Goal: Information Seeking & Learning: Learn about a topic

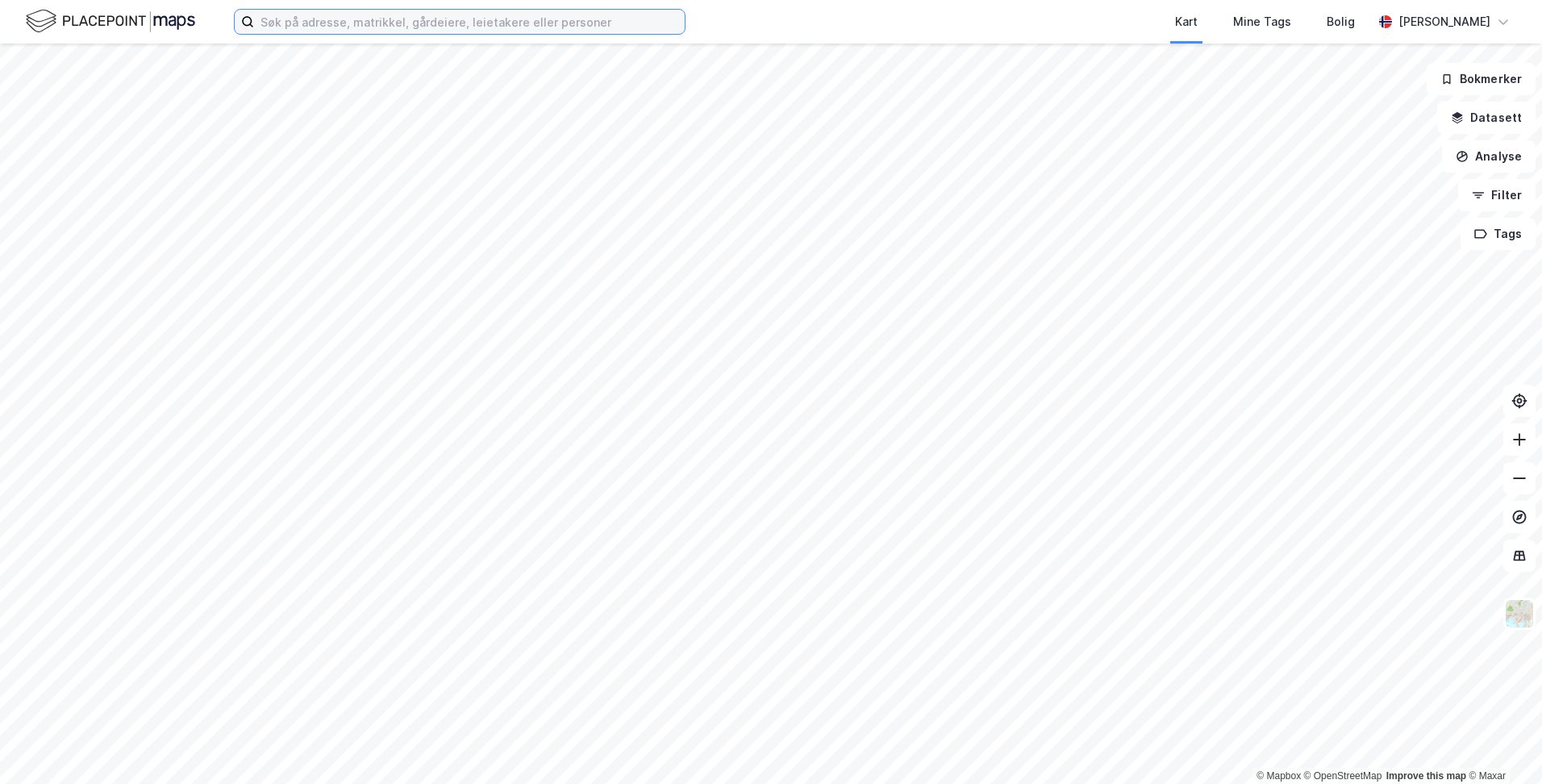
click at [647, 24] on input at bounding box center [469, 22] width 431 height 25
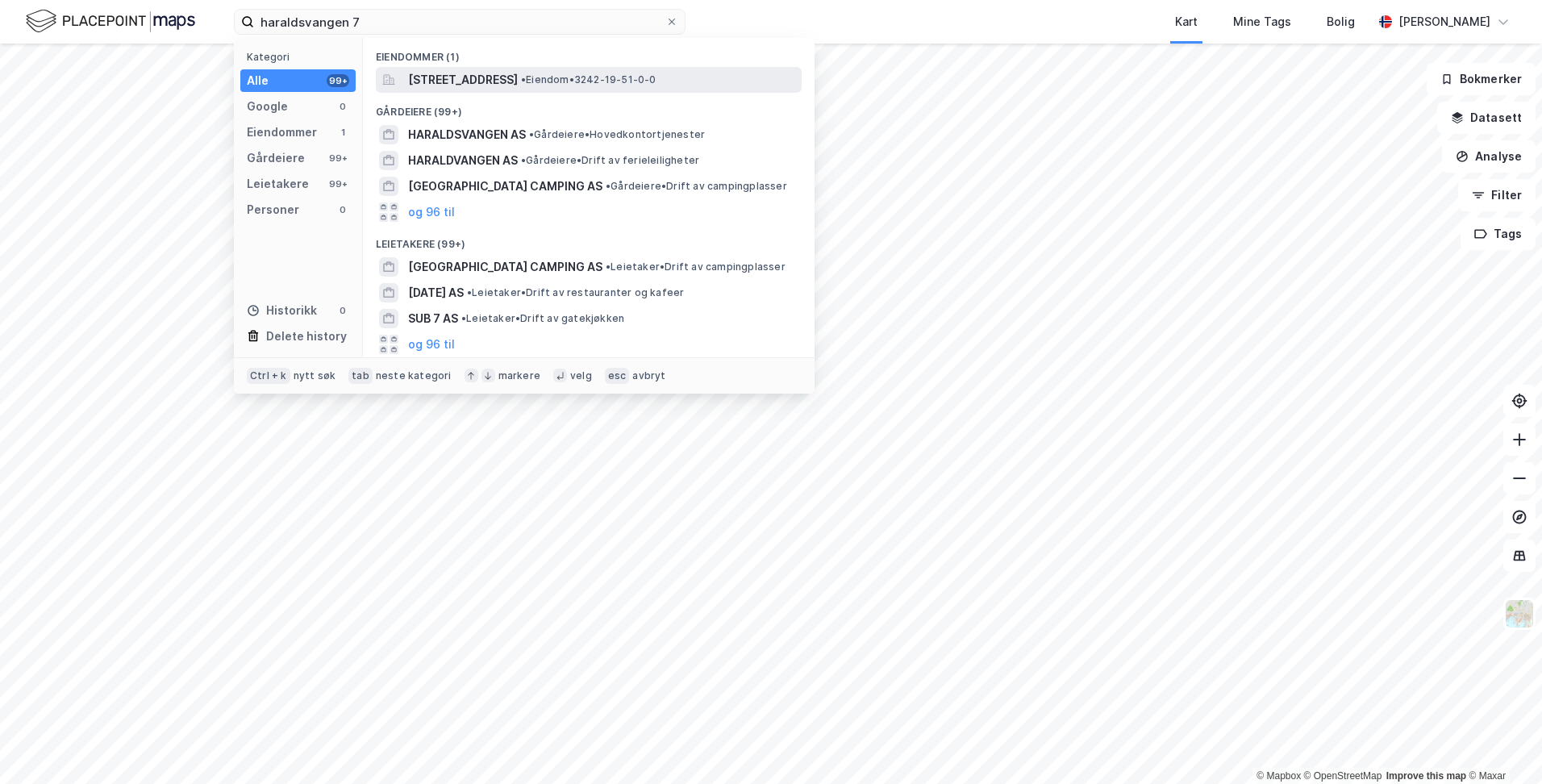
click at [518, 84] on span "[STREET_ADDRESS]" at bounding box center [462, 80] width 110 height 19
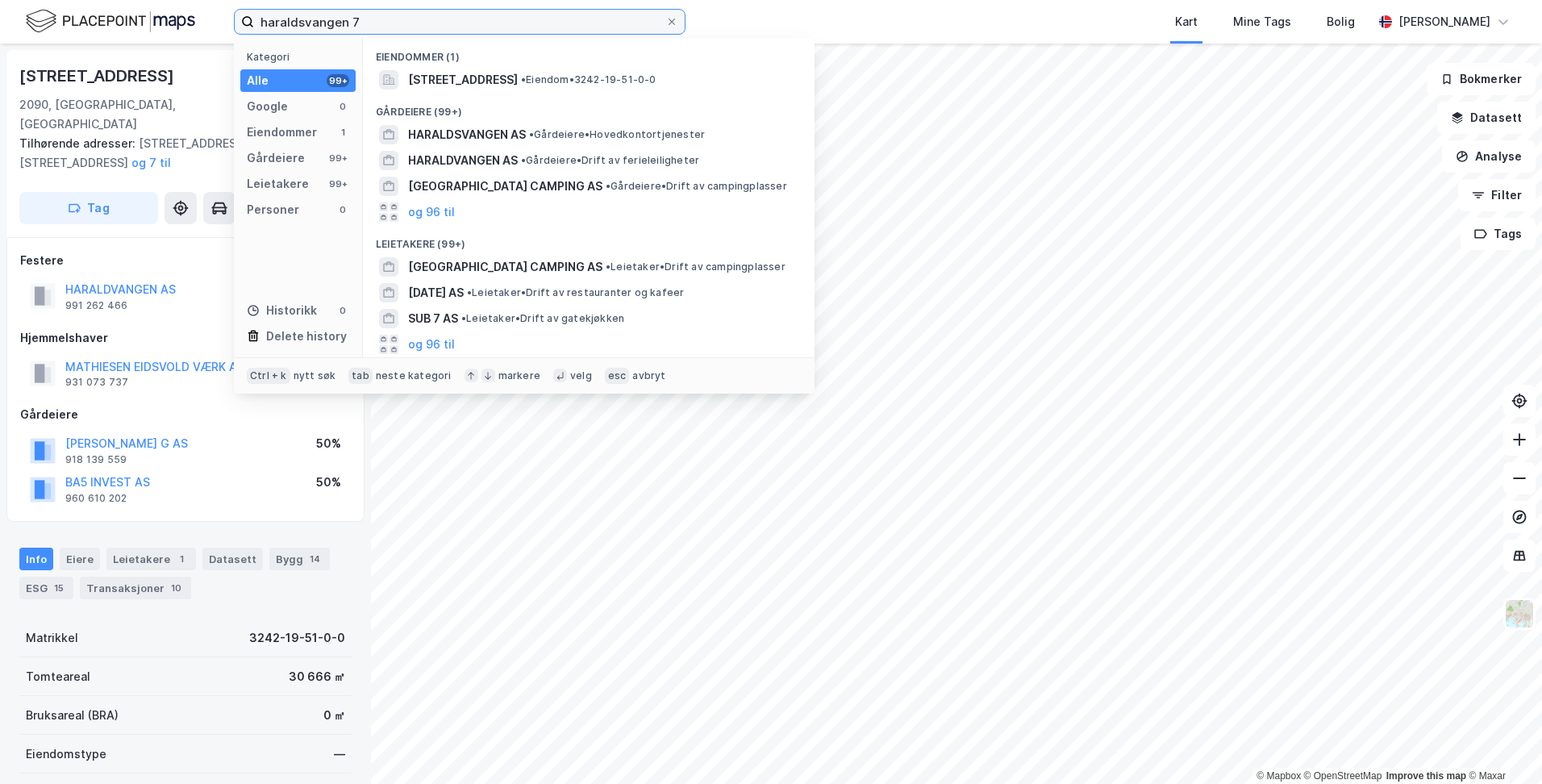
click at [396, 25] on input "haraldsvangen 7" at bounding box center [460, 22] width 411 height 25
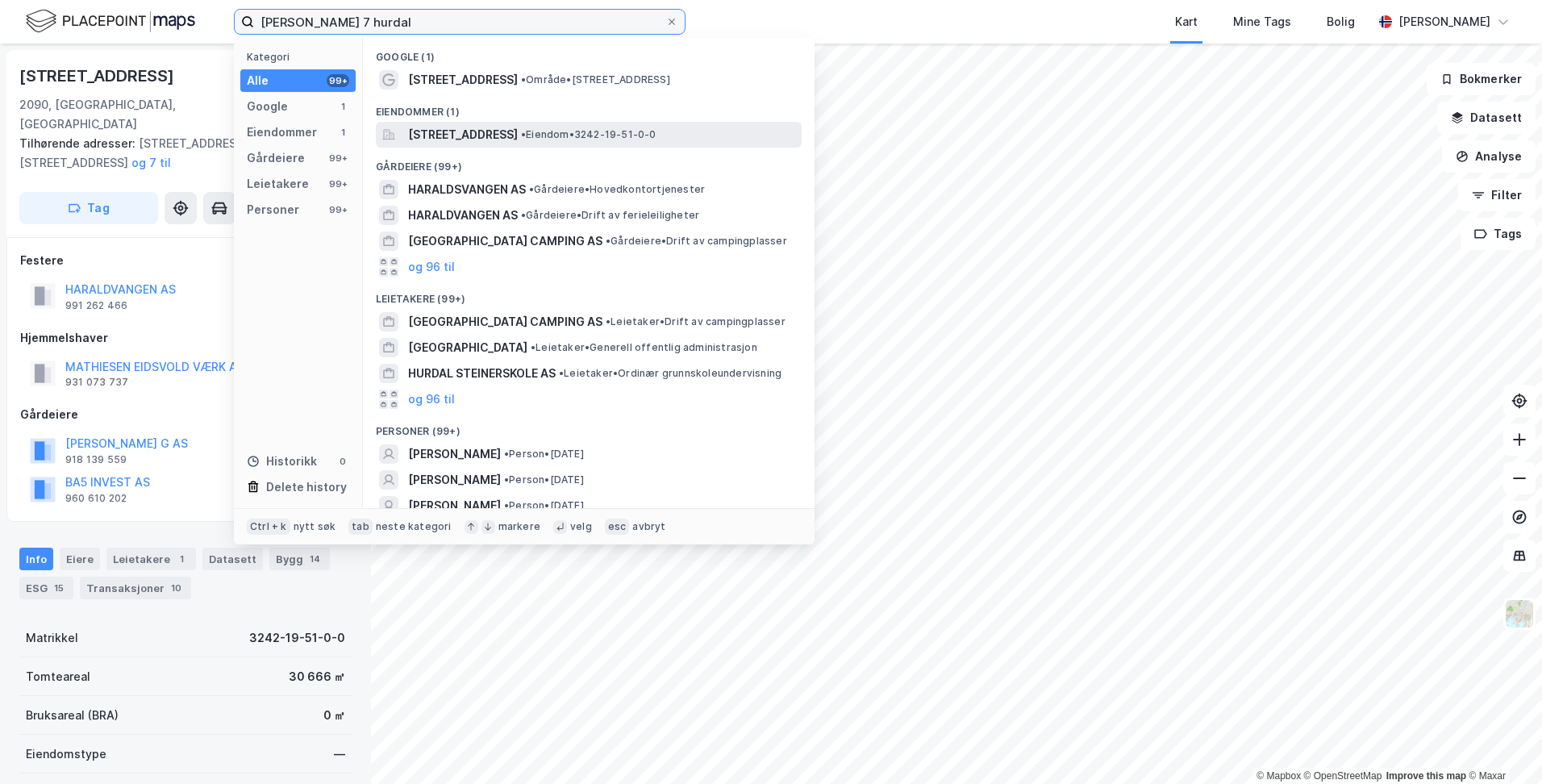
type input "[PERSON_NAME] 7 hurdal"
click at [471, 129] on span "[STREET_ADDRESS]" at bounding box center [462, 135] width 110 height 19
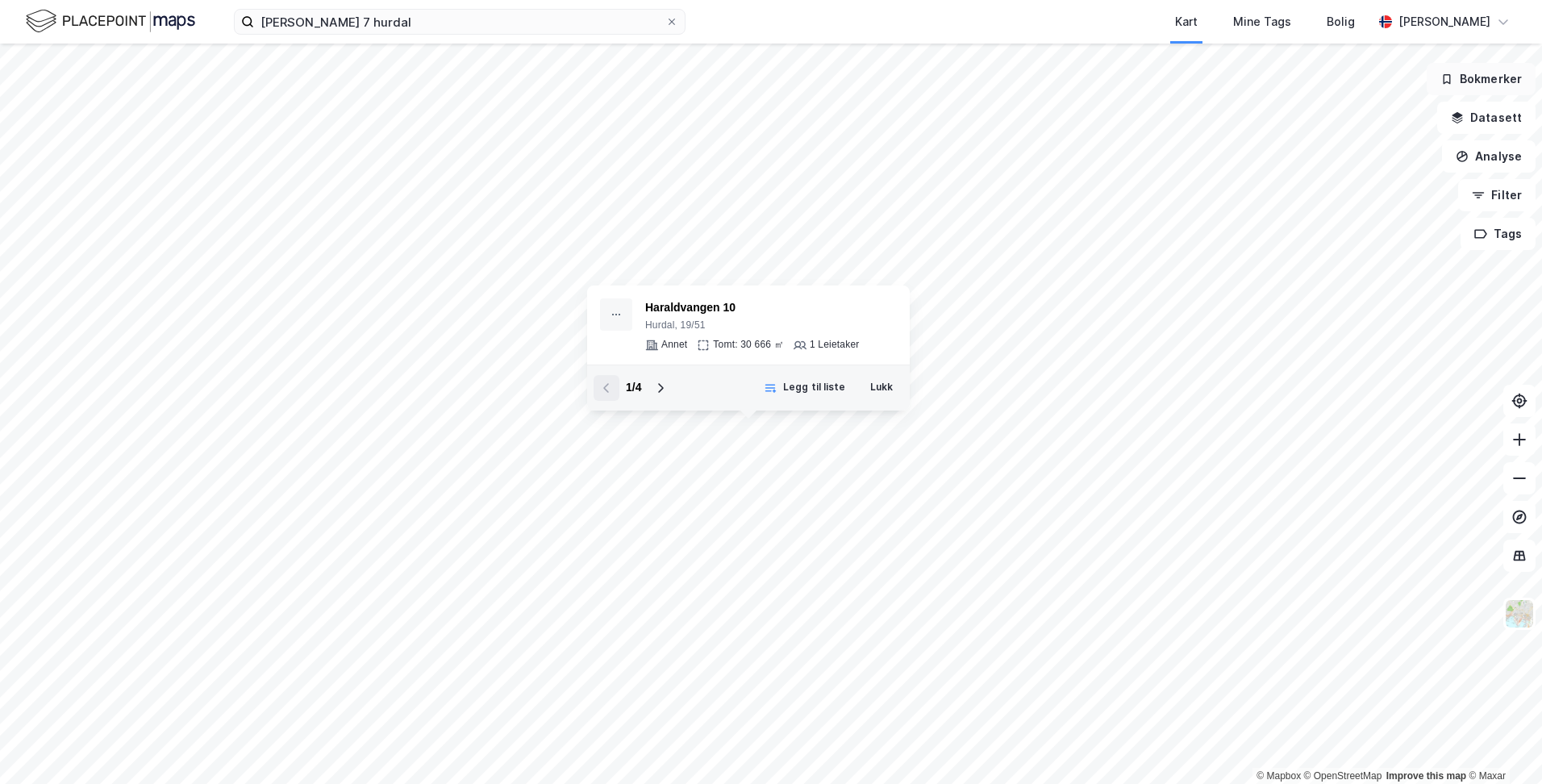
click at [1488, 77] on button "Bokmerker" at bounding box center [1481, 79] width 109 height 32
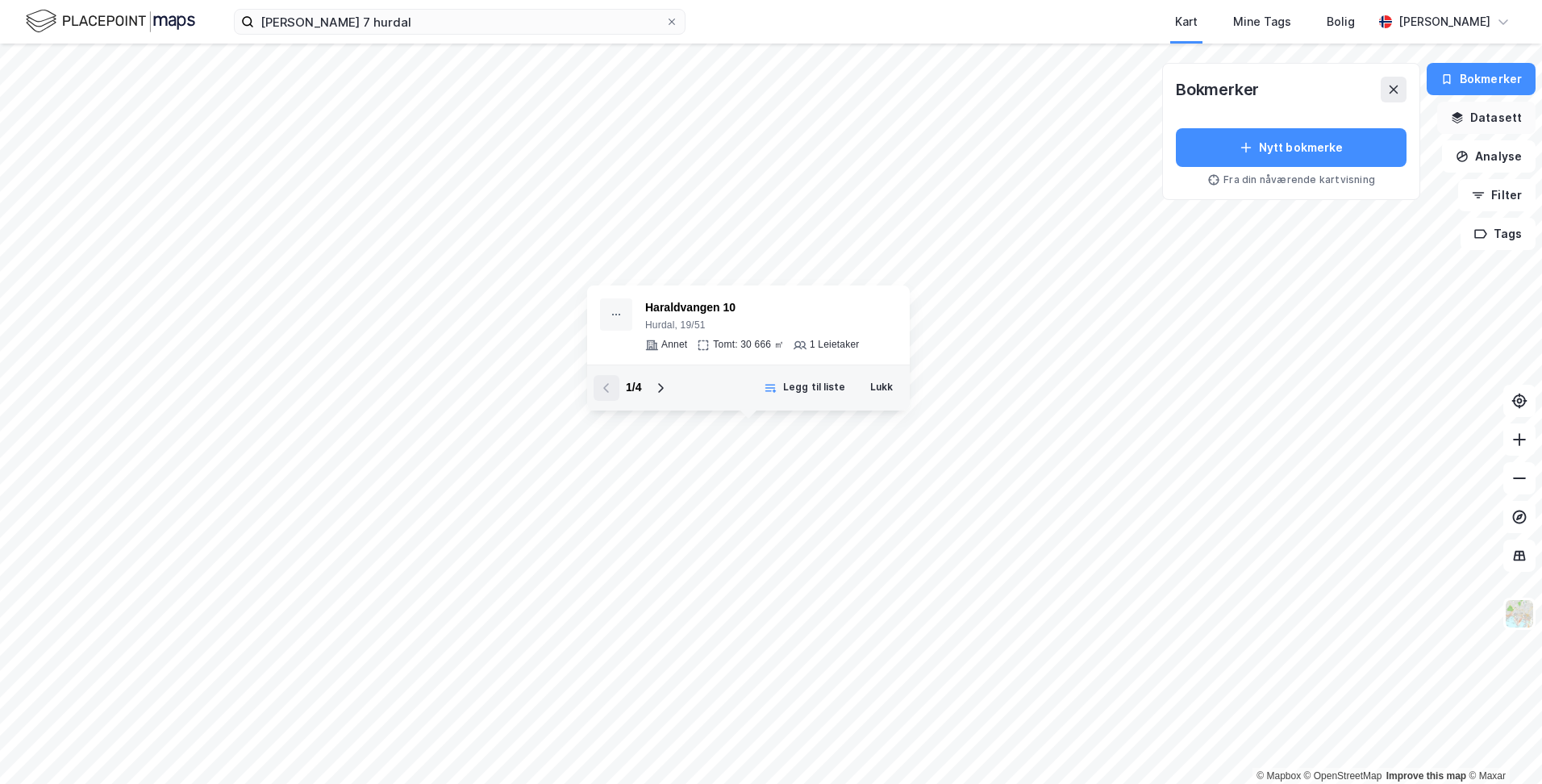
click at [1487, 115] on button "Datasett" at bounding box center [1487, 118] width 98 height 32
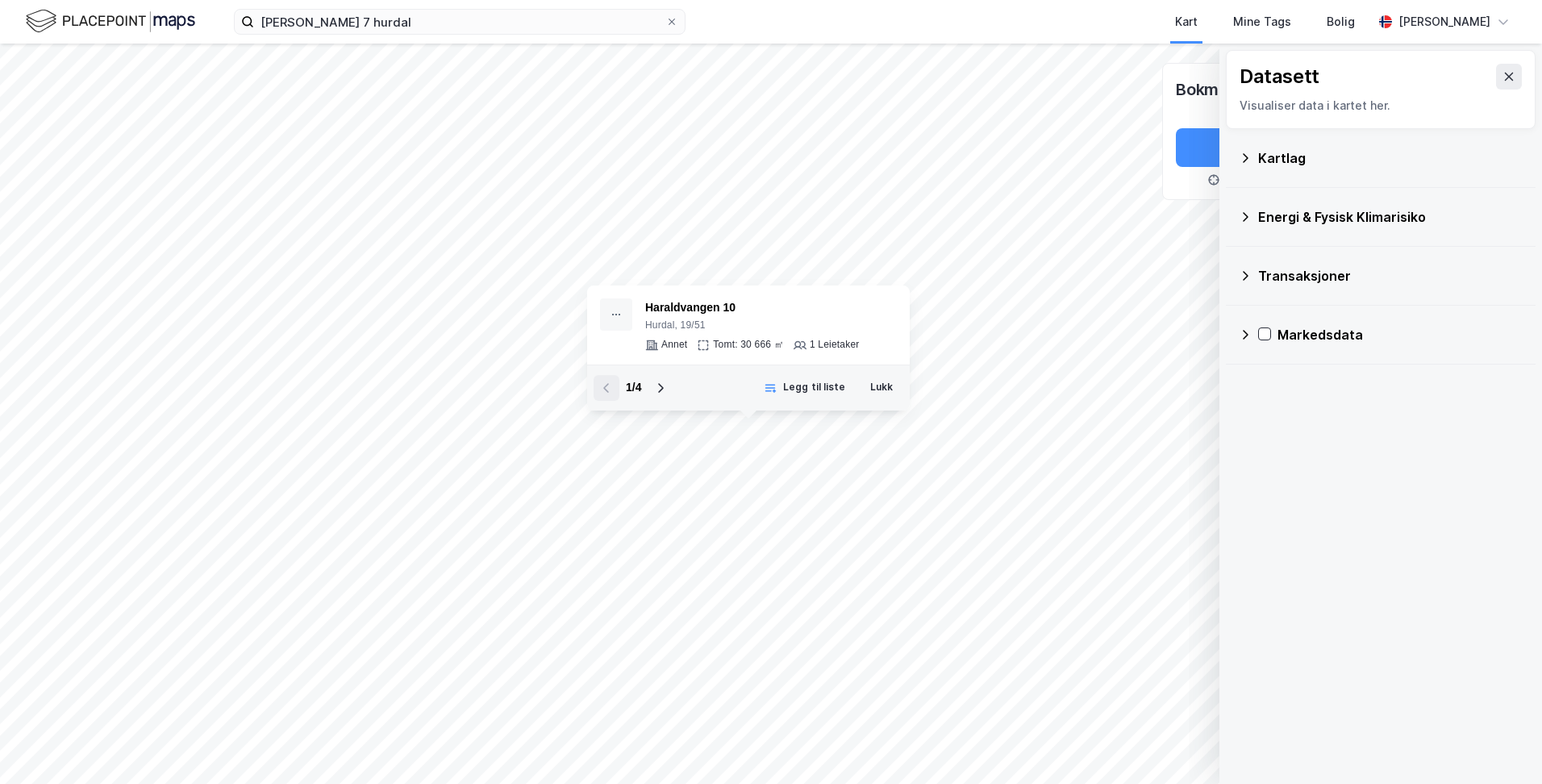
click at [1324, 182] on div "Kartlag" at bounding box center [1381, 158] width 310 height 59
click at [1249, 162] on icon at bounding box center [1245, 158] width 13 height 13
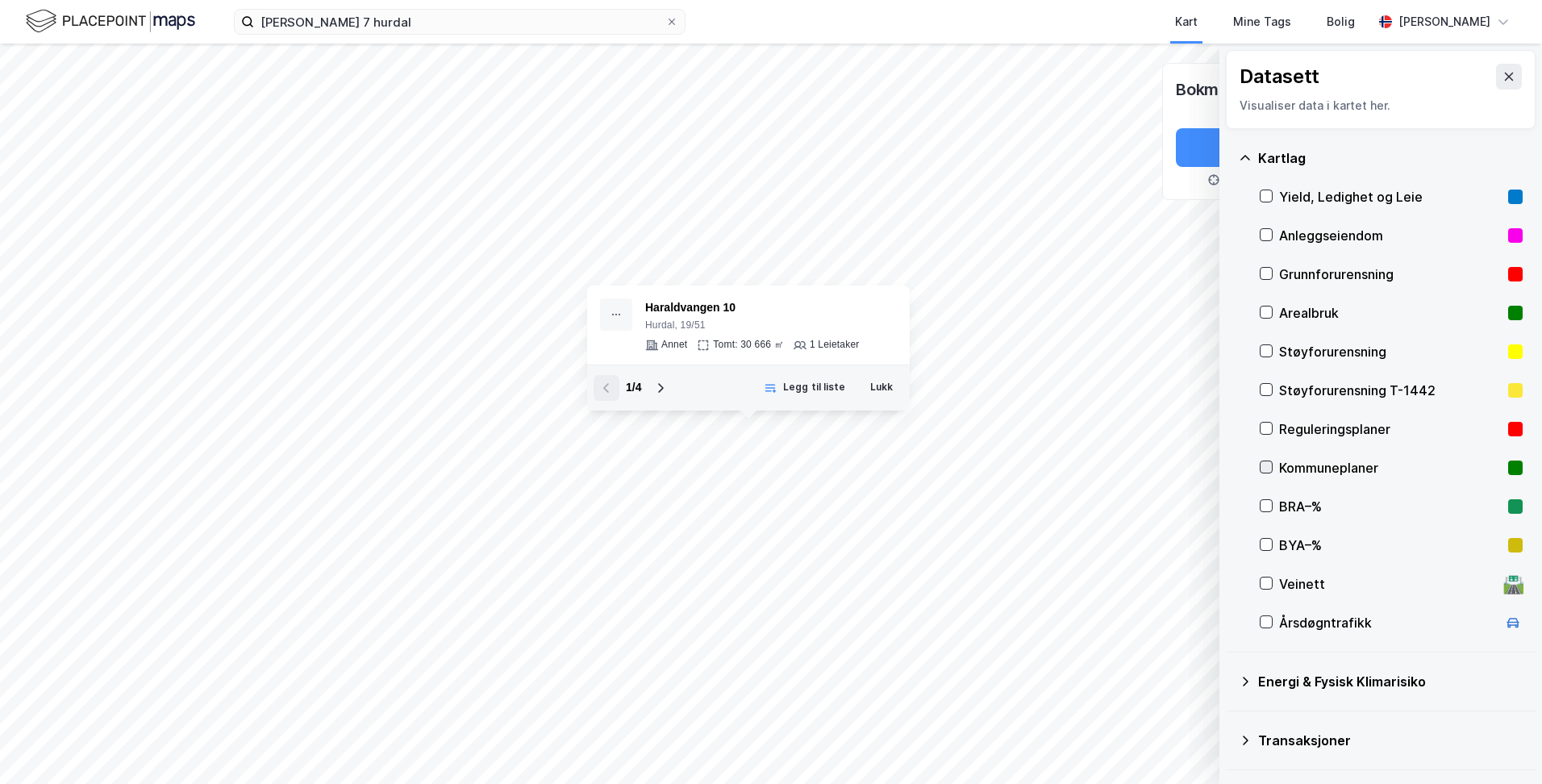
click at [1267, 470] on icon at bounding box center [1266, 467] width 11 height 11
click at [1142, 759] on div "Layers 1 Tøm Vis" at bounding box center [1136, 725] width 153 height 77
click at [1154, 751] on button "Vis" at bounding box center [1136, 741] width 134 height 25
click at [1065, 713] on div "Kommuneplaner" at bounding box center [1057, 712] width 82 height 13
click at [1003, 714] on div at bounding box center [996, 706] width 25 height 25
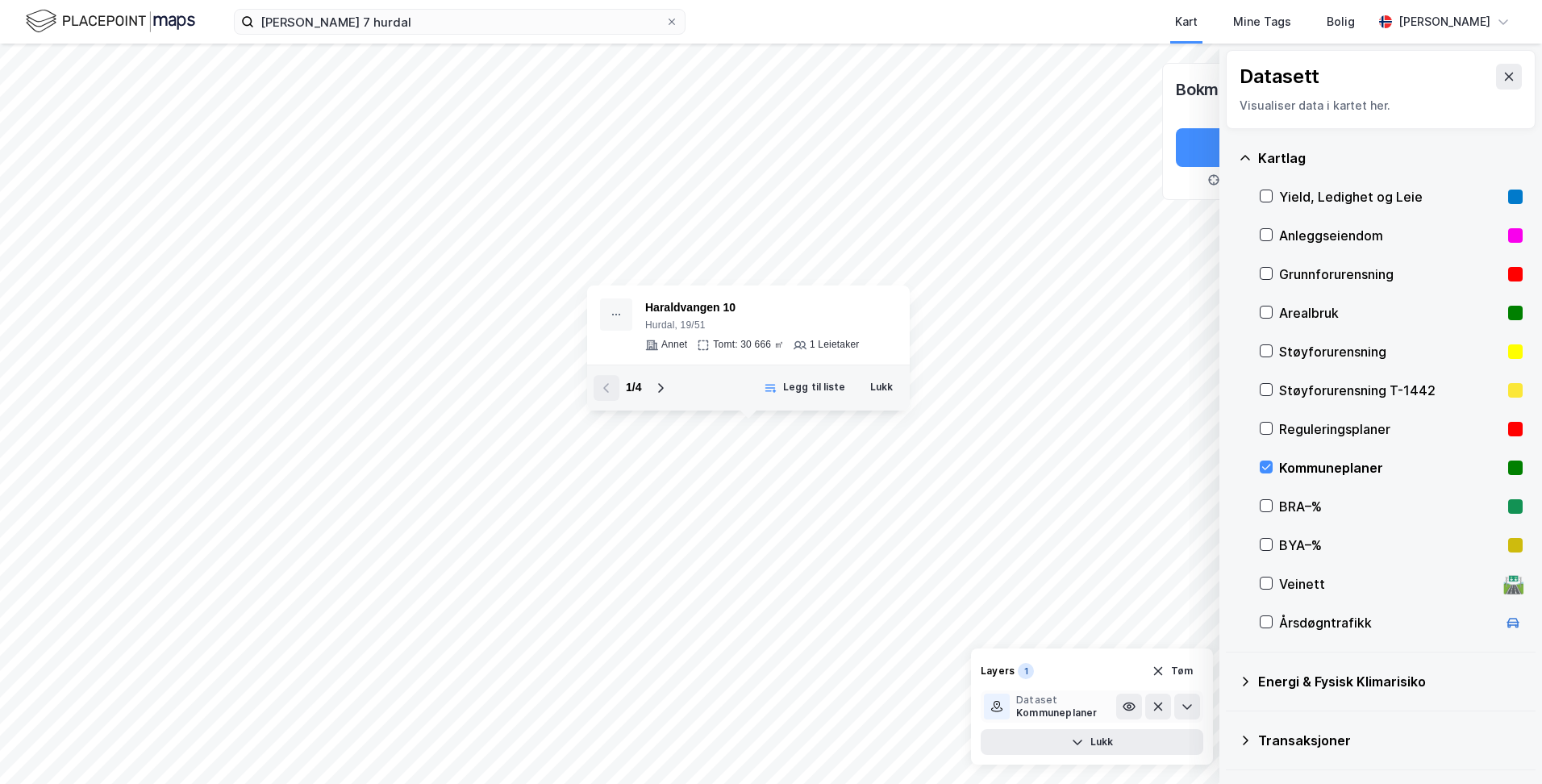
click at [994, 710] on icon at bounding box center [996, 706] width 11 height 11
click at [1004, 732] on button "Lukk" at bounding box center [1092, 741] width 223 height 25
click at [780, 375] on button "Legg til liste" at bounding box center [804, 388] width 103 height 25
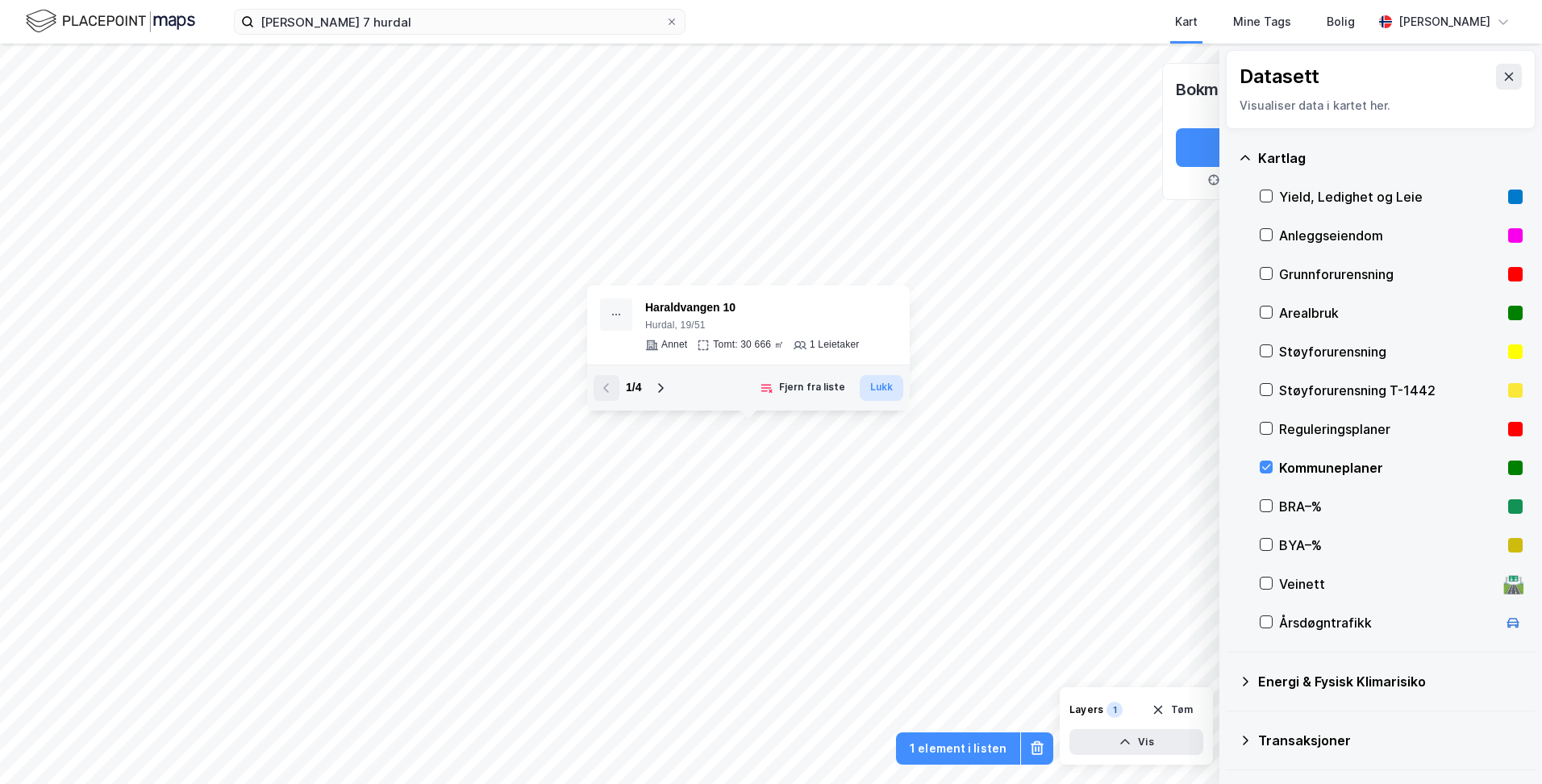
click at [876, 390] on button "Lukk" at bounding box center [882, 388] width 44 height 25
click at [665, 382] on icon at bounding box center [660, 388] width 13 height 13
click at [895, 388] on button "Lukk" at bounding box center [882, 388] width 44 height 25
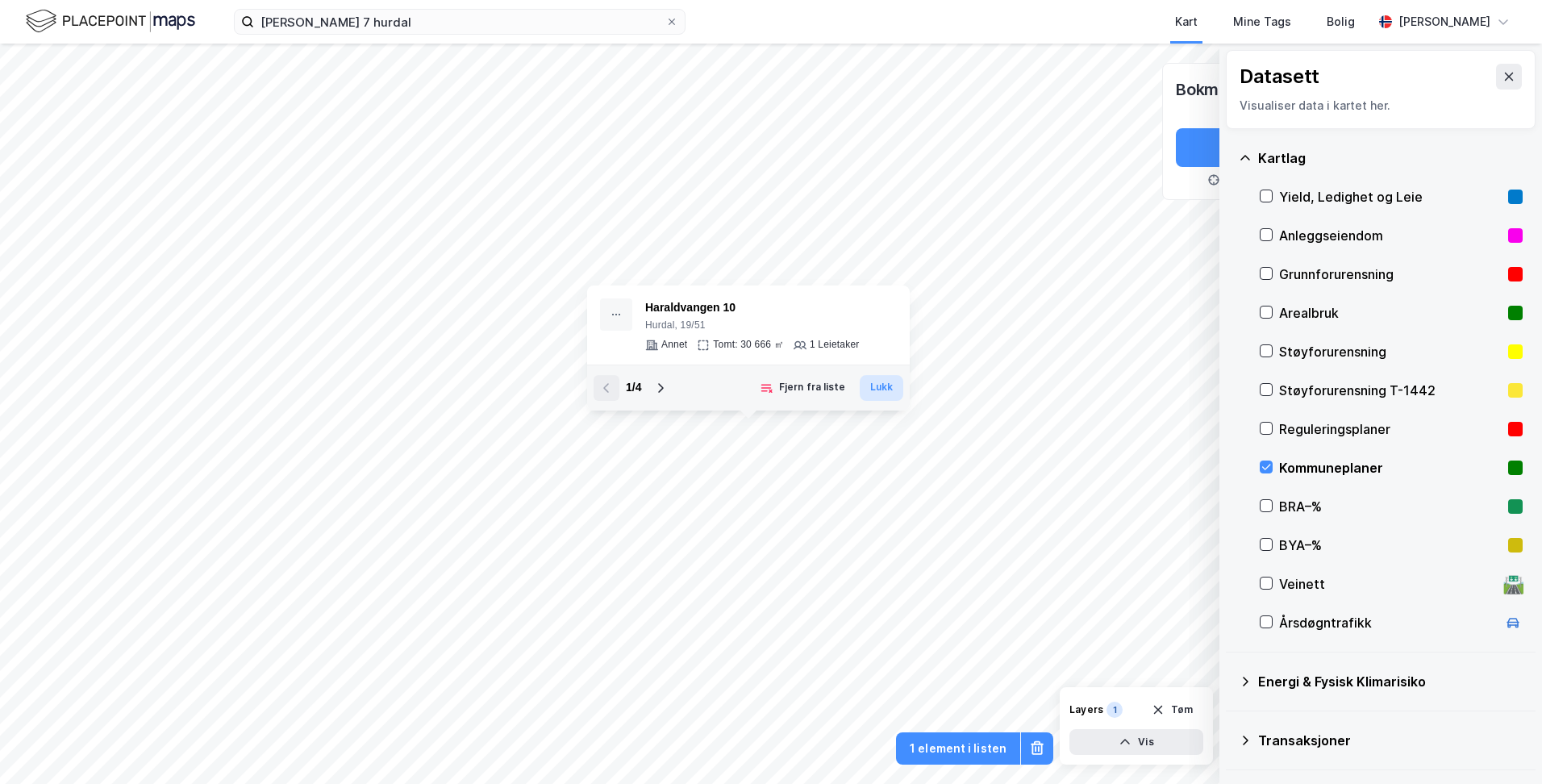
click at [887, 400] on button "Lukk" at bounding box center [882, 388] width 44 height 25
click at [1261, 427] on icon at bounding box center [1266, 428] width 11 height 11
click at [1269, 471] on icon at bounding box center [1266, 467] width 11 height 11
click at [664, 391] on icon at bounding box center [660, 388] width 13 height 13
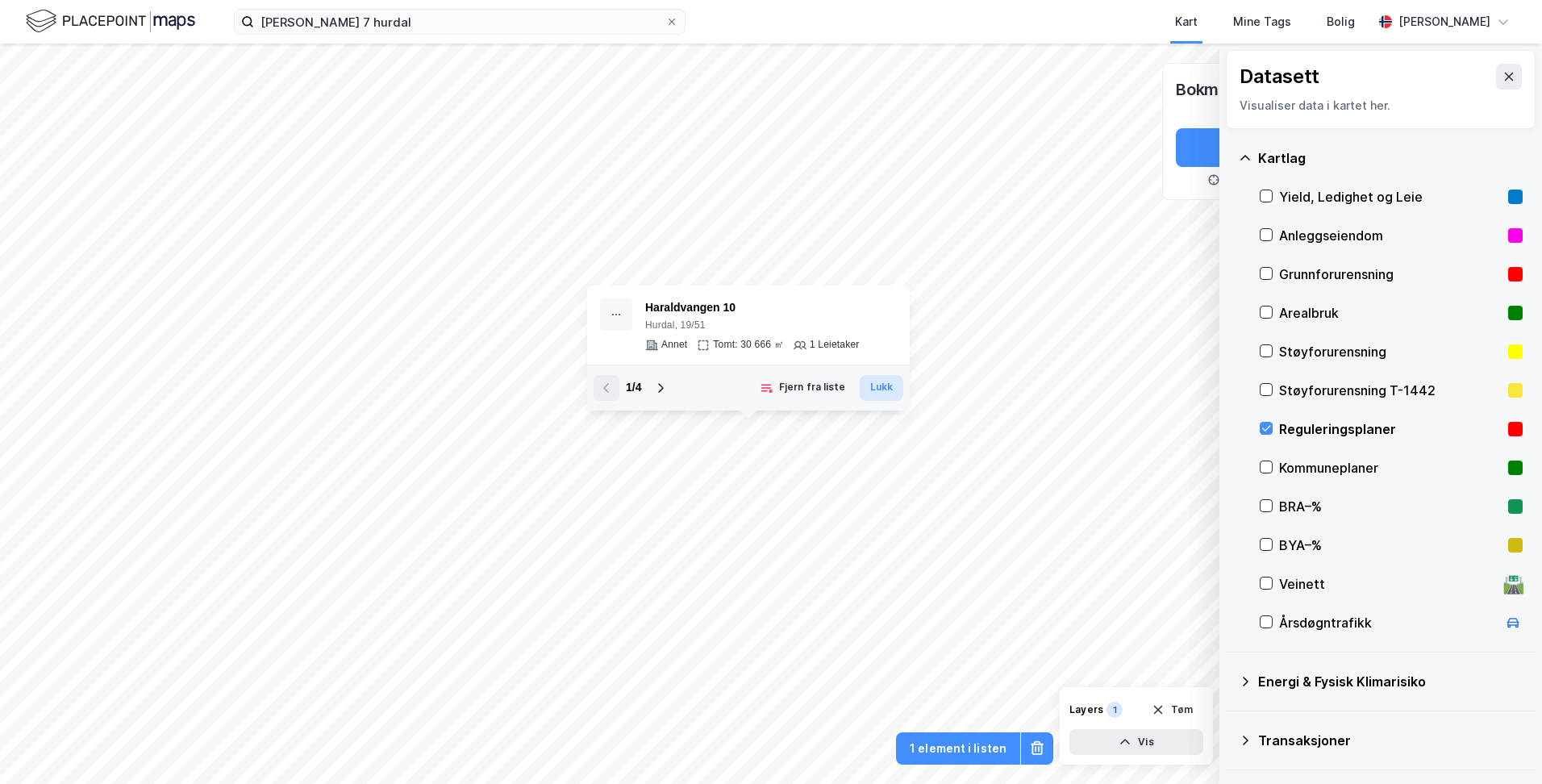
click at [875, 387] on button "Lukk" at bounding box center [882, 388] width 44 height 25
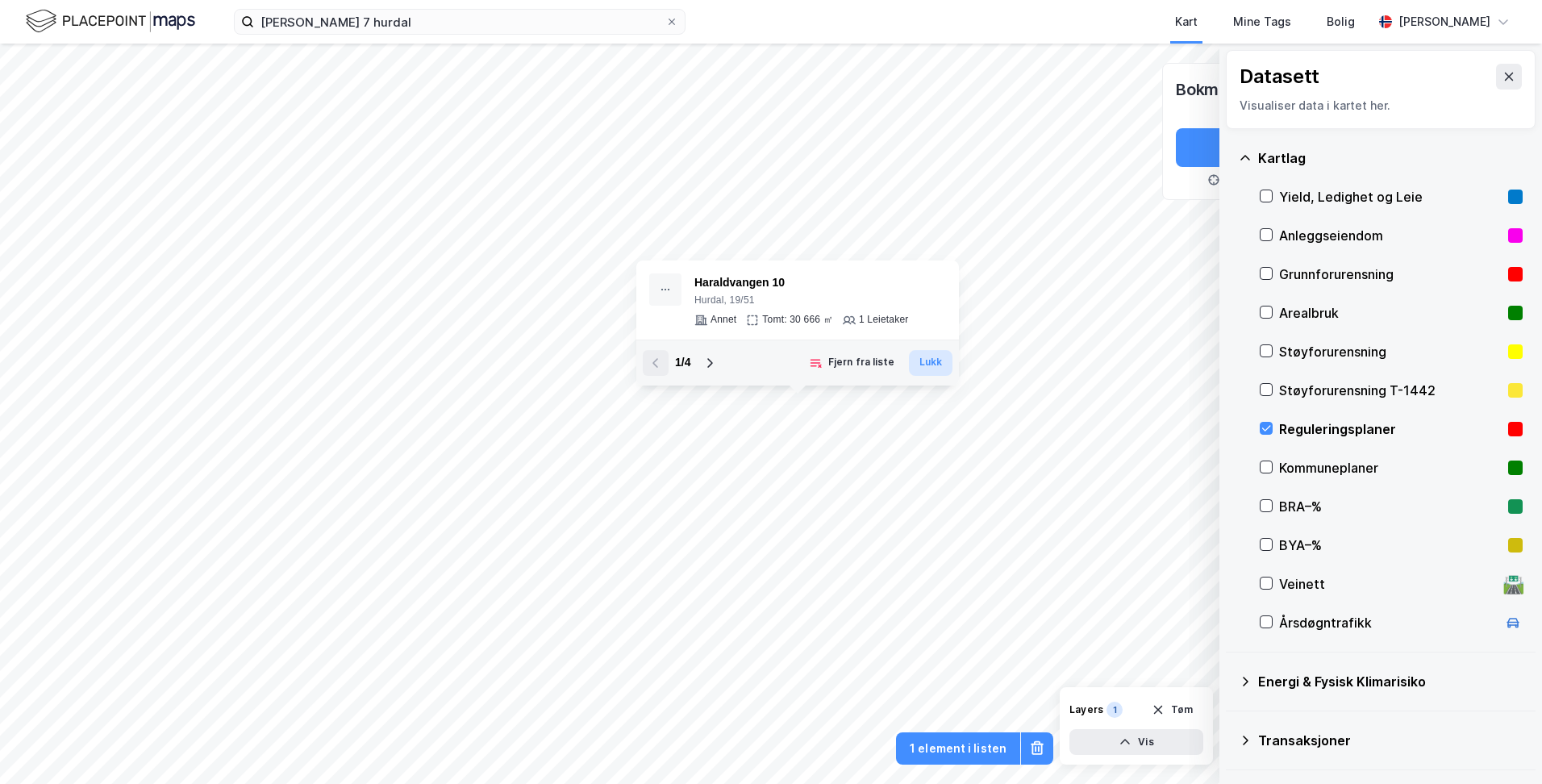
click at [924, 369] on button "Lukk" at bounding box center [931, 362] width 44 height 25
click at [1265, 427] on icon at bounding box center [1266, 428] width 11 height 11
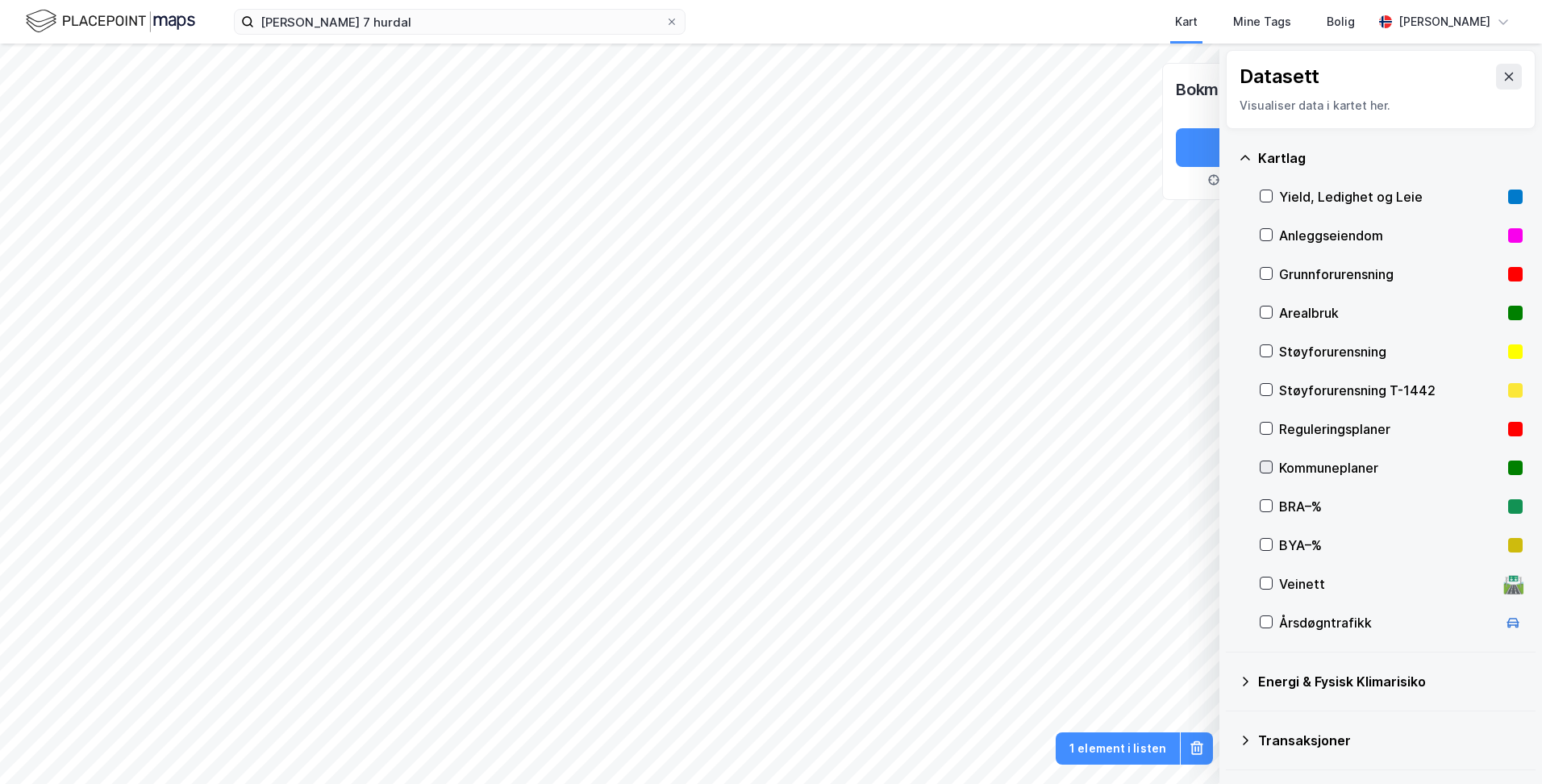
click at [1267, 466] on icon at bounding box center [1266, 467] width 11 height 11
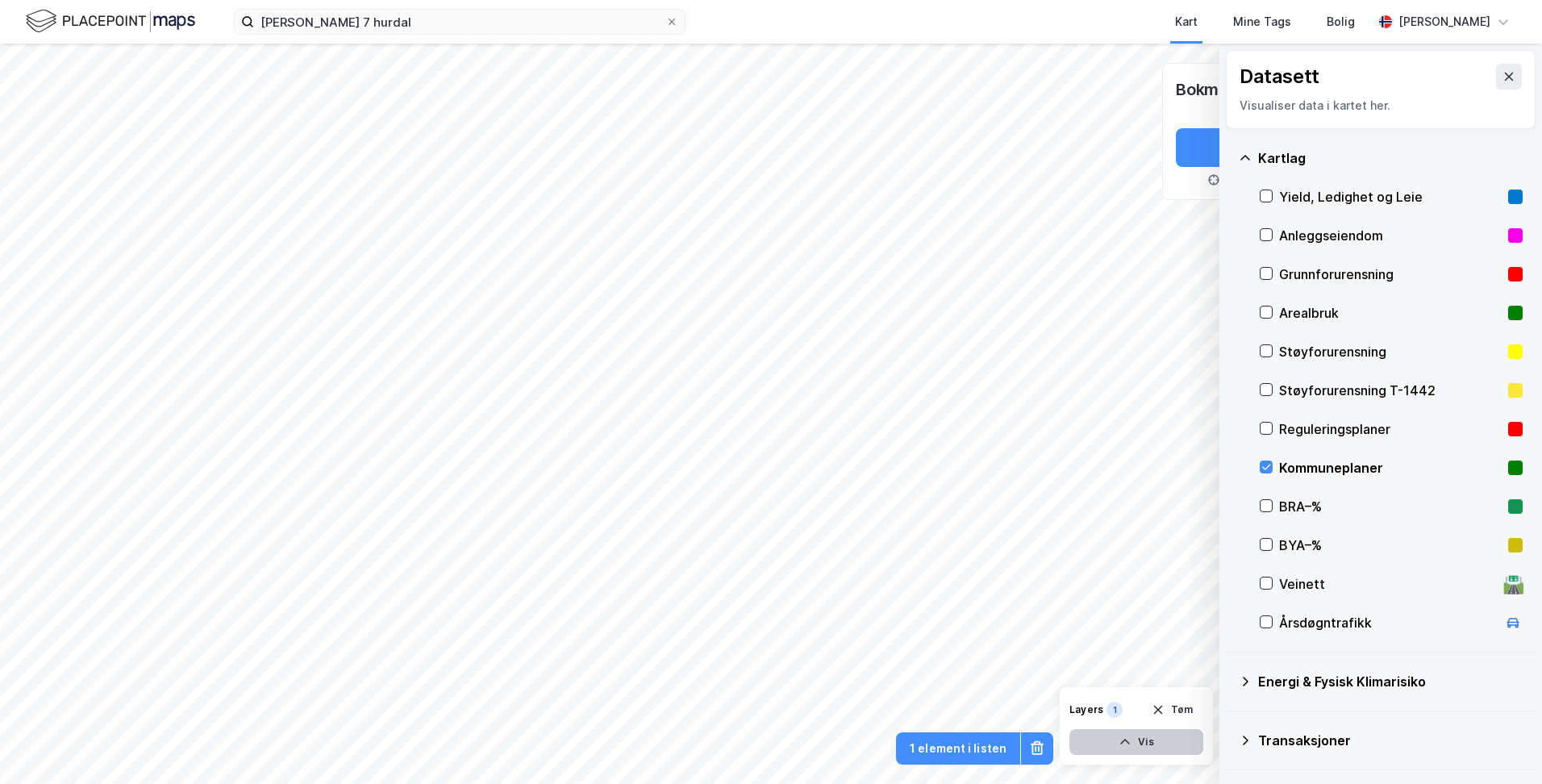
click at [1160, 743] on button "Vis" at bounding box center [1136, 741] width 134 height 25
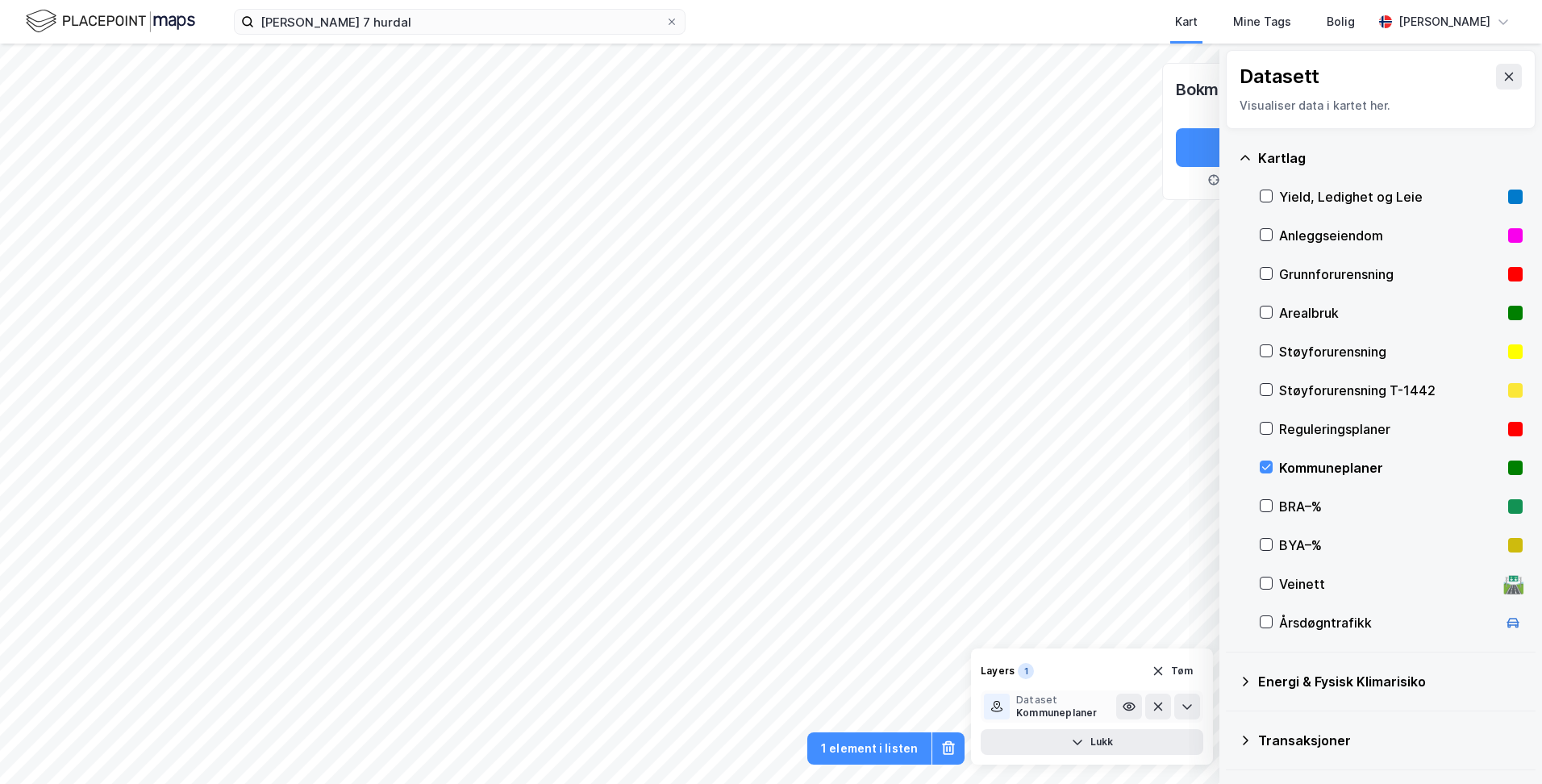
click at [1073, 709] on div "Kommuneplaner" at bounding box center [1057, 712] width 82 height 13
click at [1134, 709] on icon at bounding box center [1129, 706] width 13 height 13
click at [1118, 740] on button "Lukk" at bounding box center [1092, 741] width 223 height 25
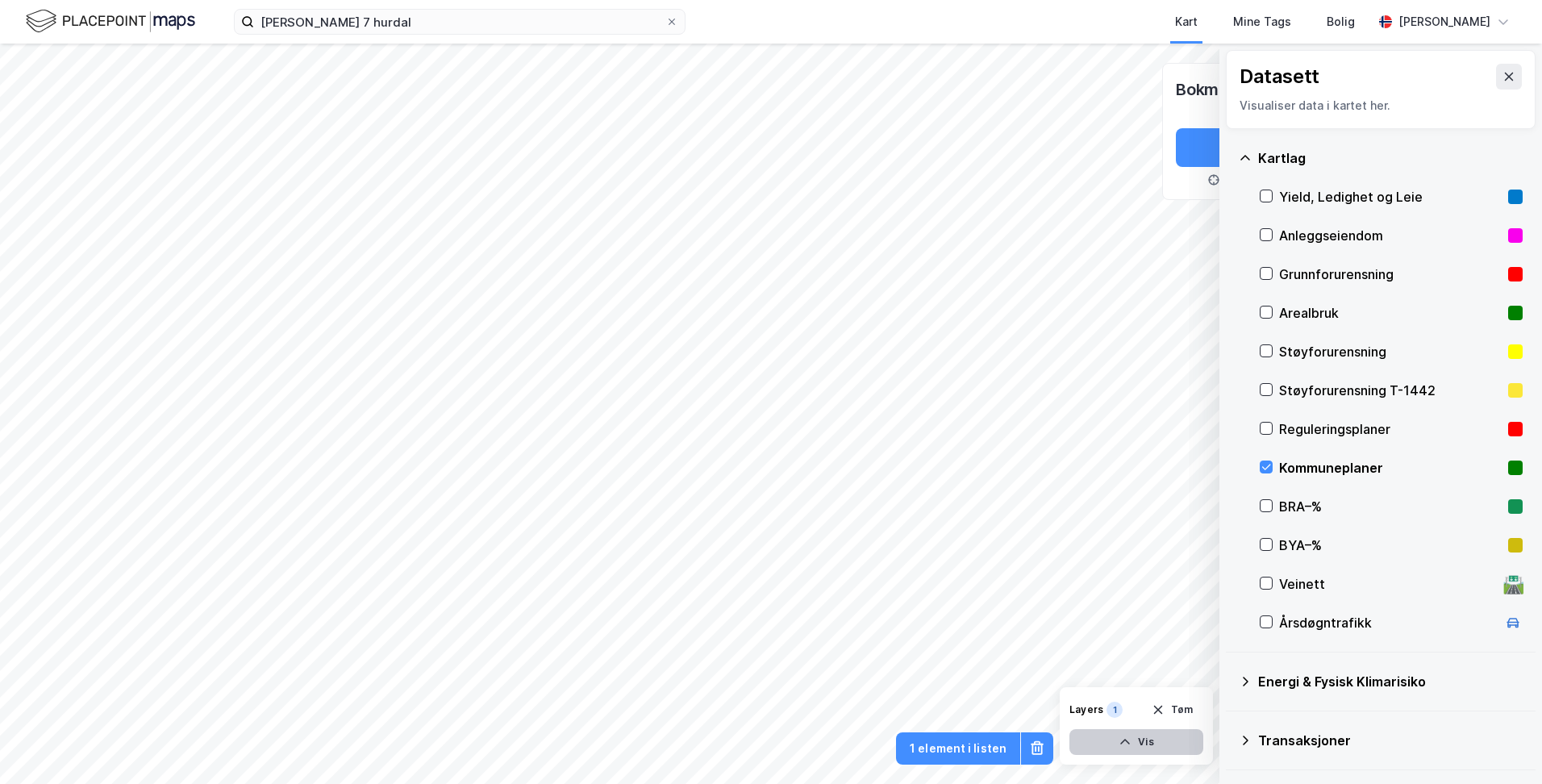
click at [1109, 740] on button "Vis" at bounding box center [1136, 741] width 134 height 25
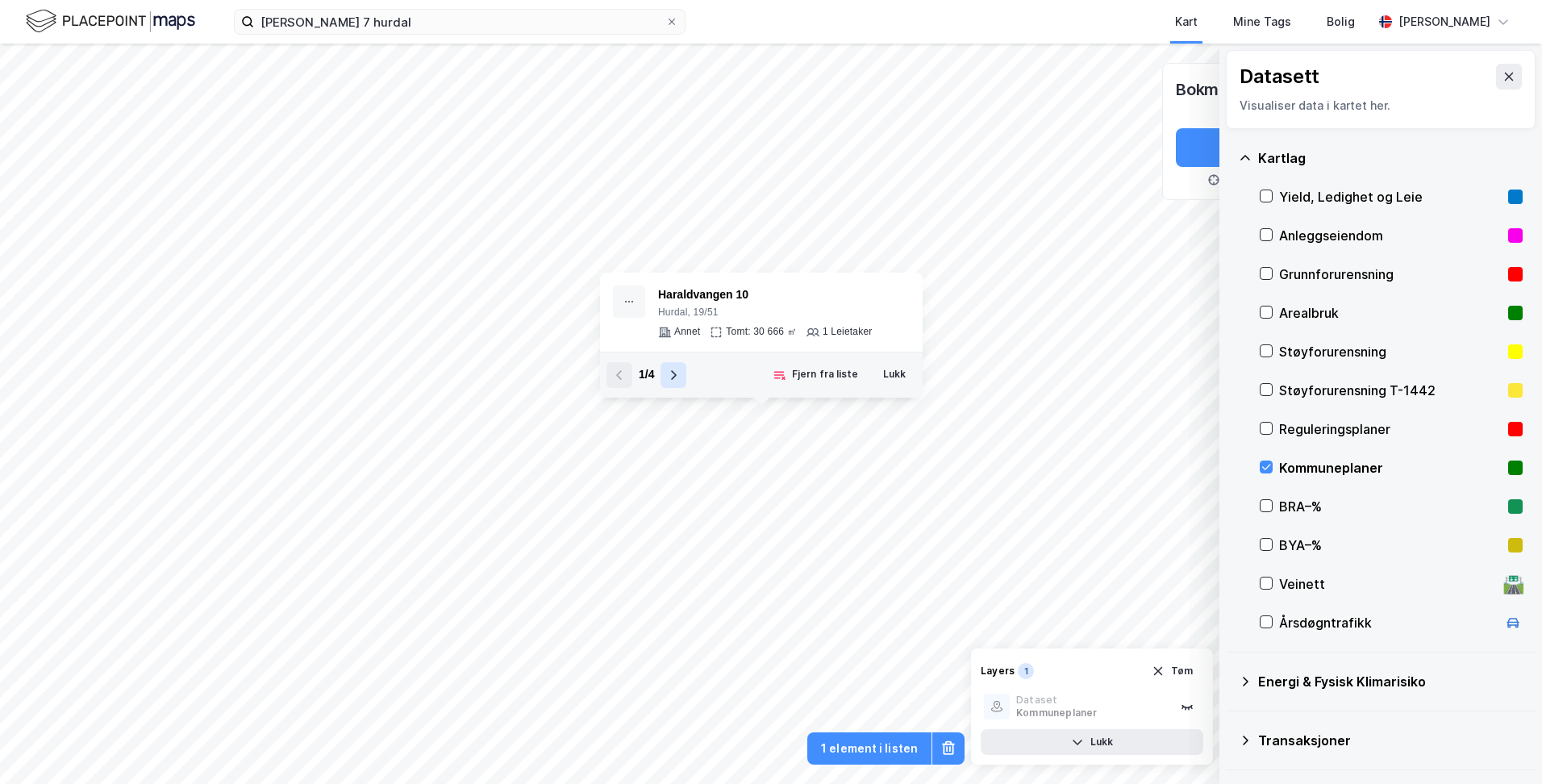
click at [676, 381] on button at bounding box center [673, 374] width 25 height 25
click at [676, 381] on icon at bounding box center [673, 374] width 13 height 13
click at [1157, 669] on icon "button" at bounding box center [1158, 671] width 13 height 13
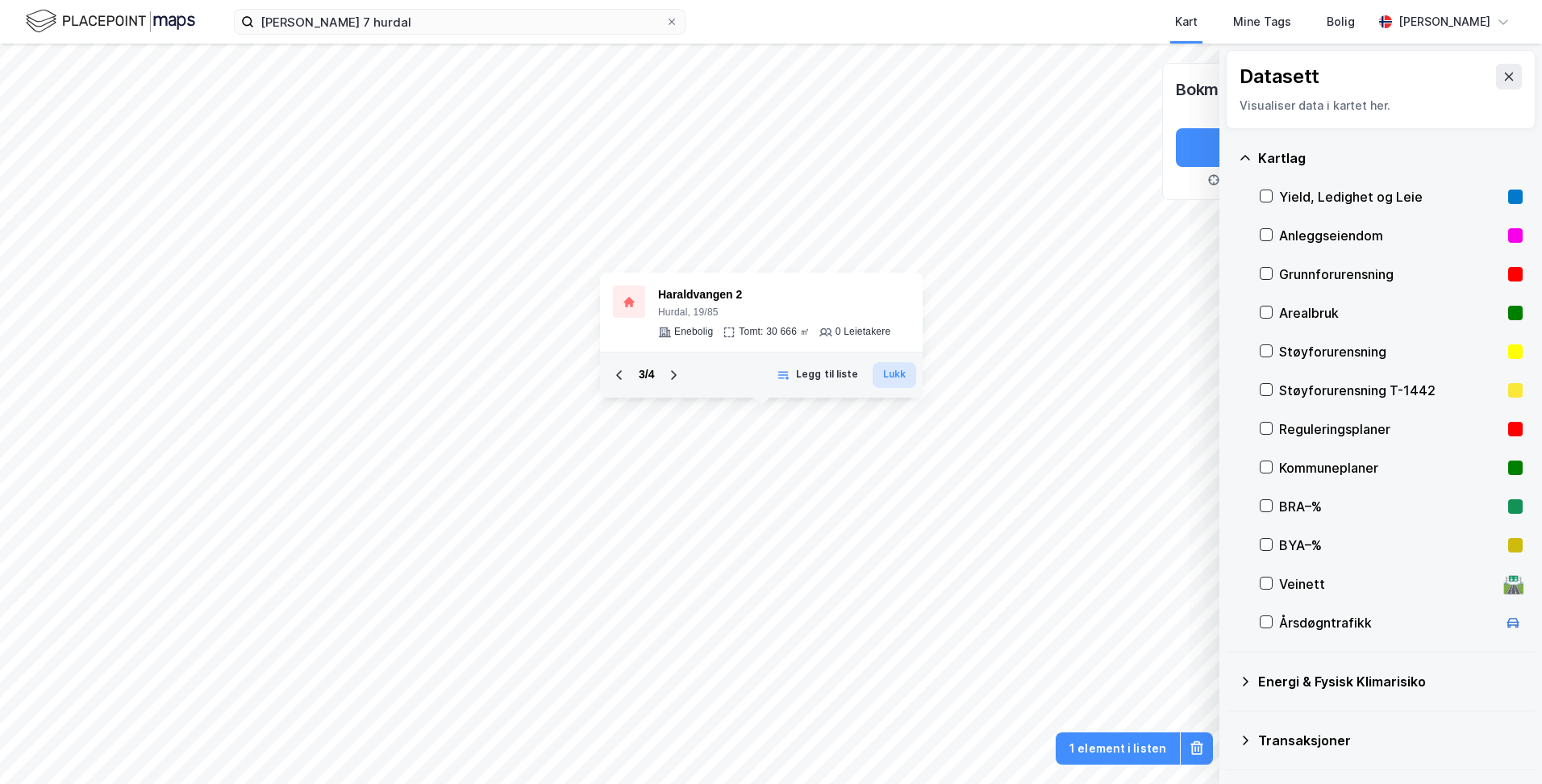
click at [887, 379] on button "Lukk" at bounding box center [895, 374] width 44 height 25
click at [668, 375] on icon at bounding box center [673, 374] width 13 height 13
click at [626, 376] on button at bounding box center [618, 374] width 25 height 25
click at [673, 373] on icon at bounding box center [673, 374] width 13 height 13
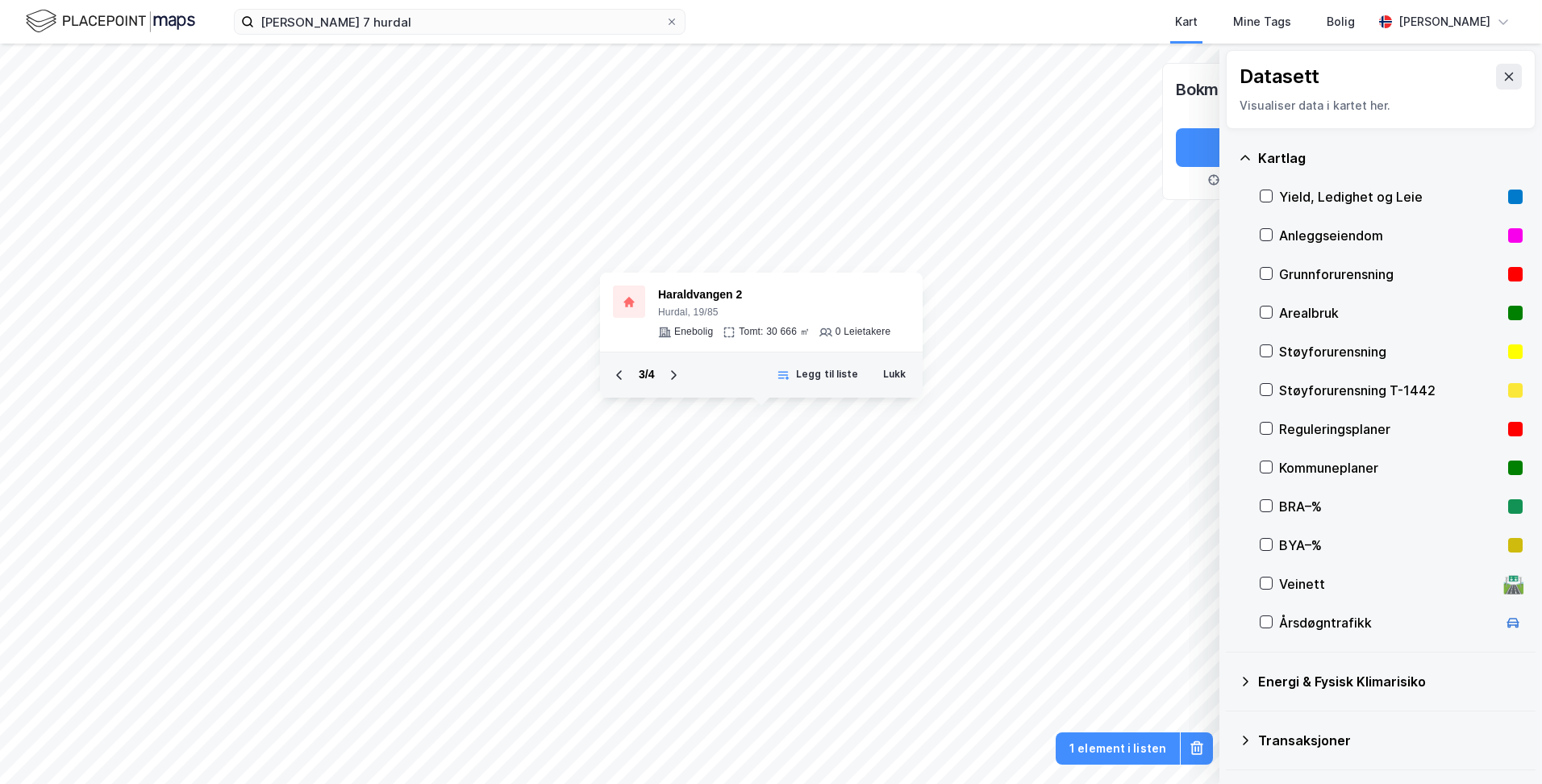
click at [673, 373] on icon at bounding box center [673, 374] width 13 height 13
click at [673, 373] on div "4 / 4" at bounding box center [646, 374] width 80 height 25
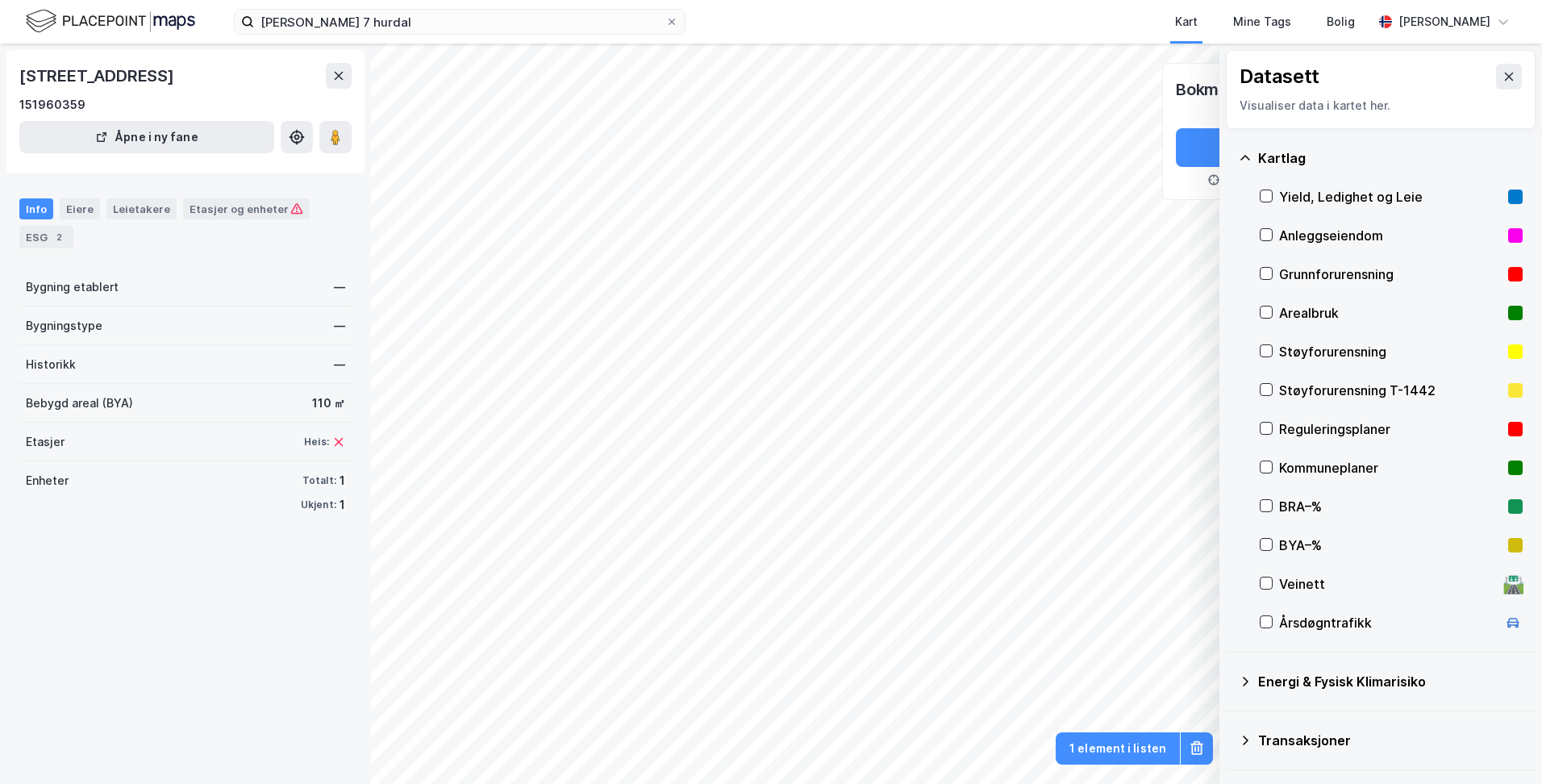
click at [476, 35] on div "haraldsvangen 7 hurdal Kart Mine Tags Bolig [PERSON_NAME]" at bounding box center [771, 22] width 1542 height 44
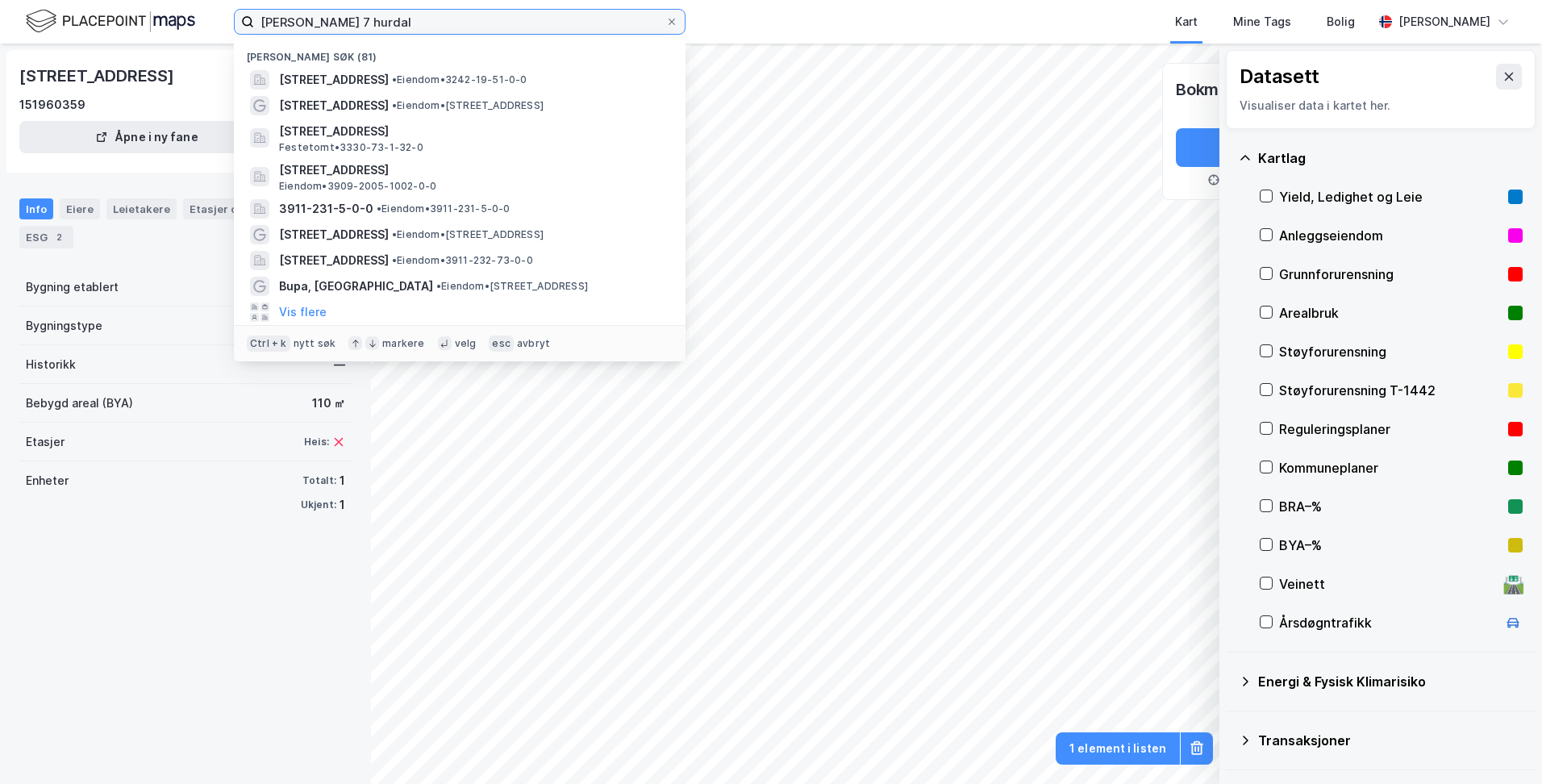
click at [502, 24] on input "[PERSON_NAME] 7 hurdal" at bounding box center [460, 22] width 411 height 25
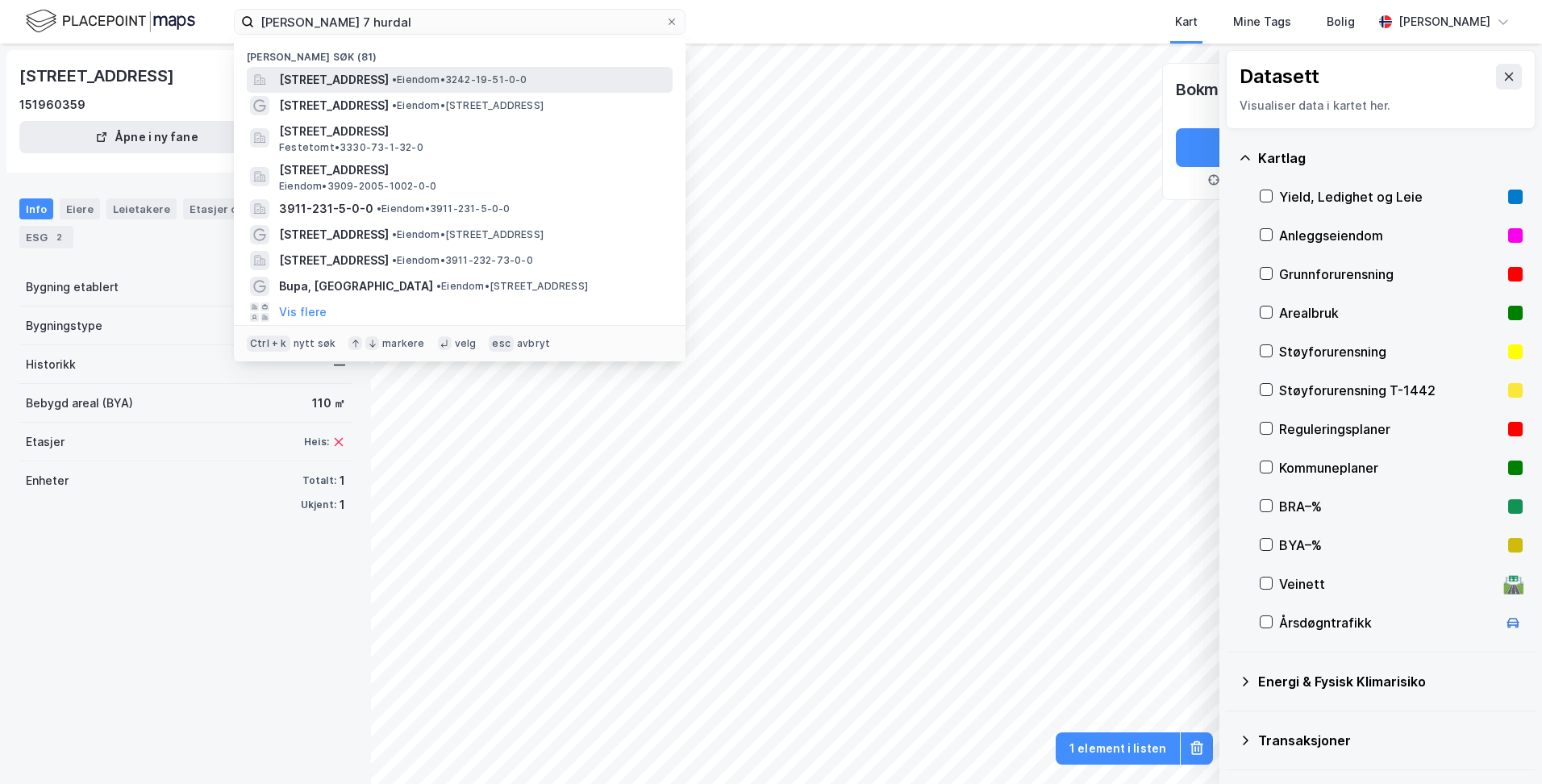
click at [527, 85] on span "• Eiendom • 3242-19-51-0-0" at bounding box center [460, 80] width 135 height 13
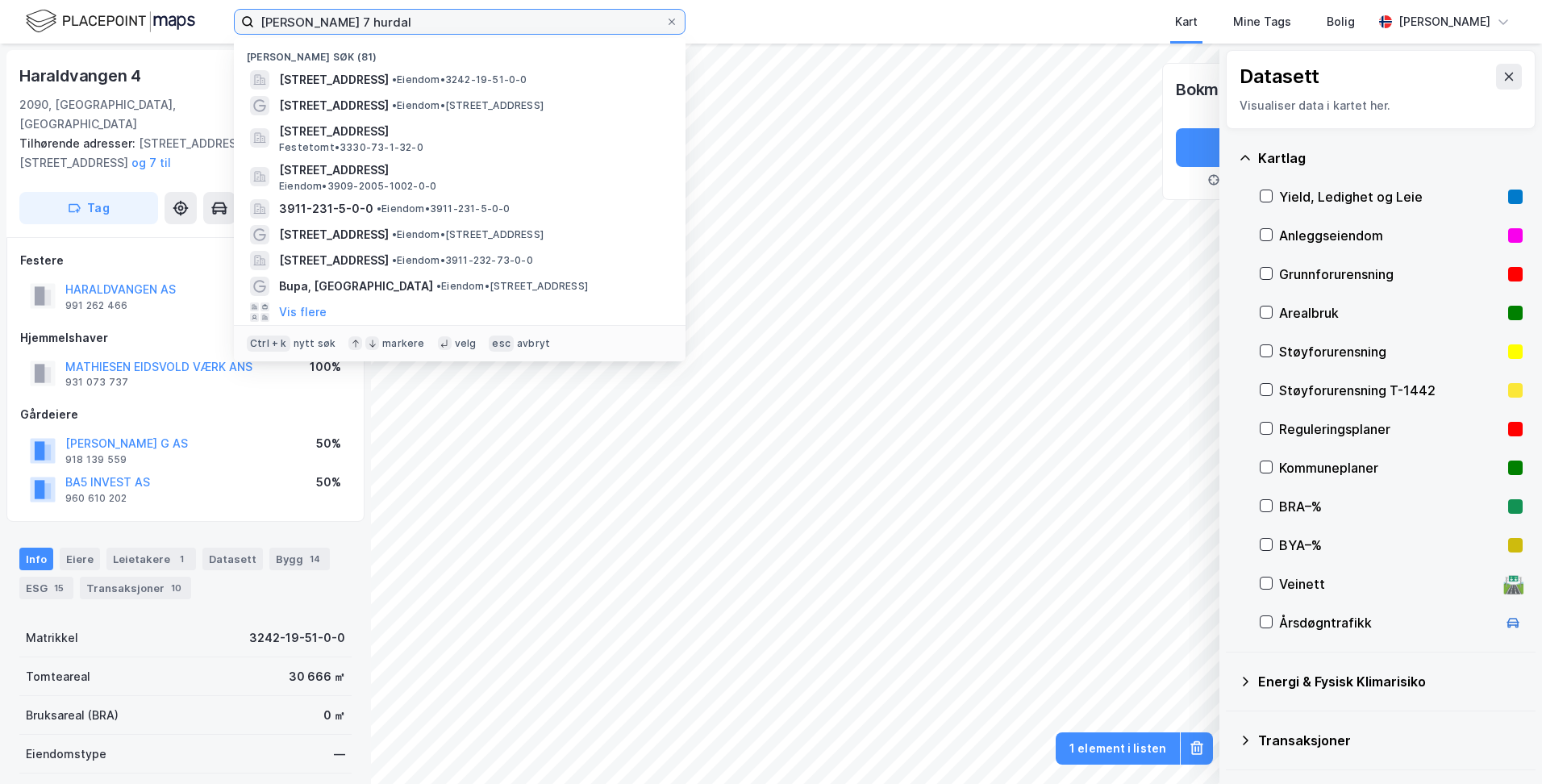
click at [357, 21] on input "[PERSON_NAME] 7 hurdal" at bounding box center [460, 22] width 411 height 25
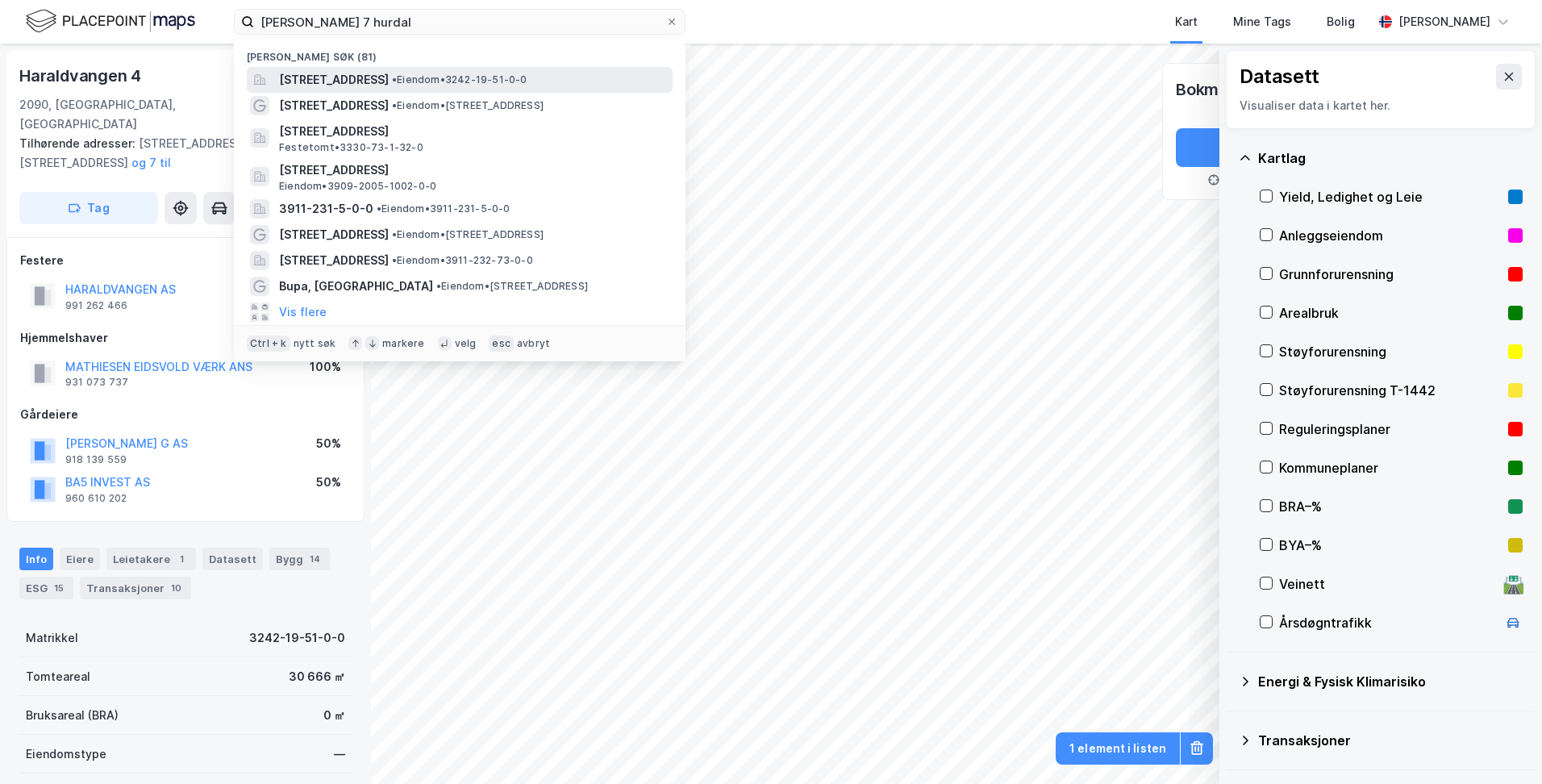
click at [389, 80] on span "[STREET_ADDRESS]" at bounding box center [333, 80] width 110 height 19
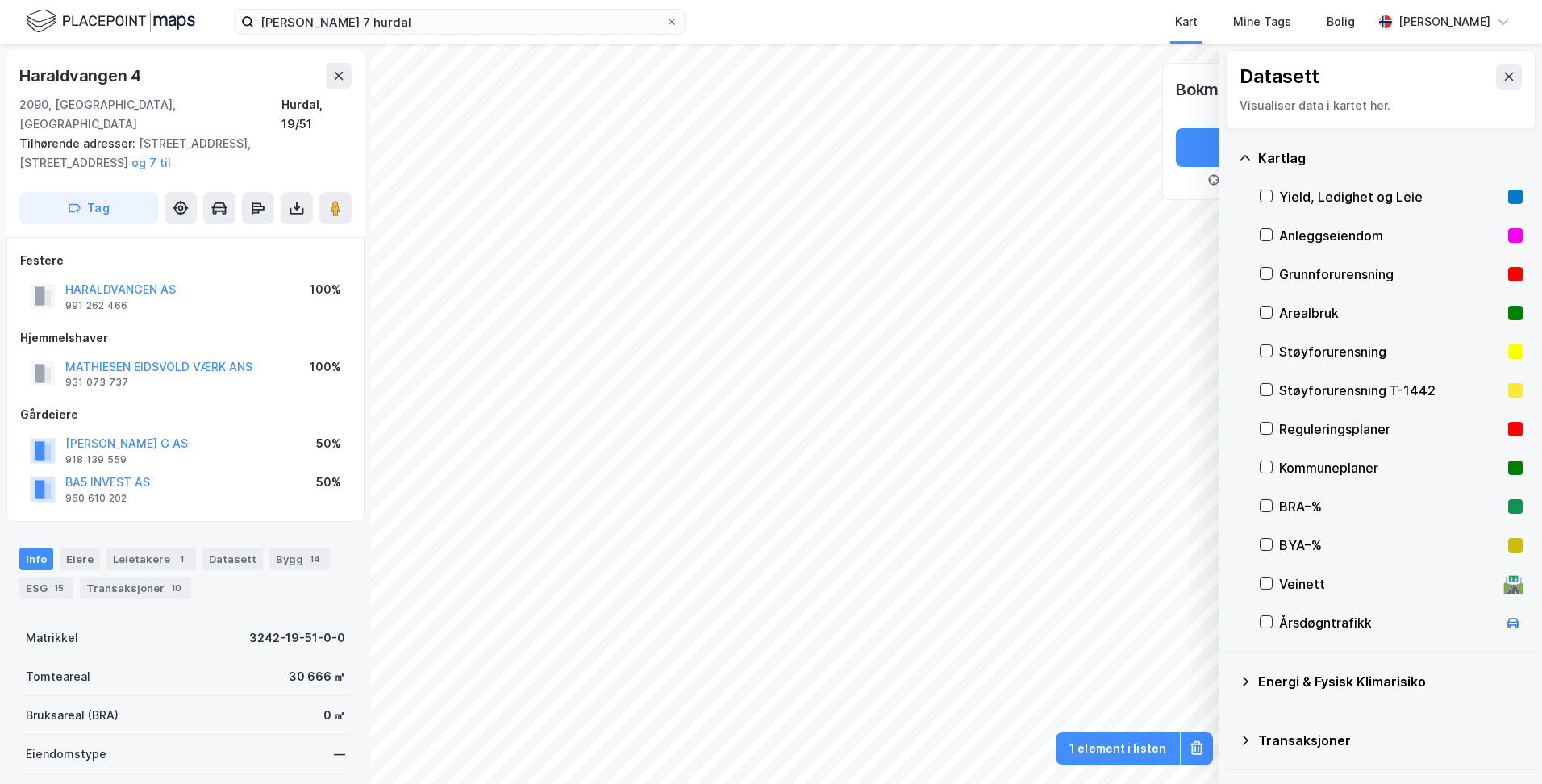
click at [167, 281] on div "HARALDVANGEN AS 991 262 466" at bounding box center [120, 296] width 111 height 32
